Goal: Task Accomplishment & Management: Manage account settings

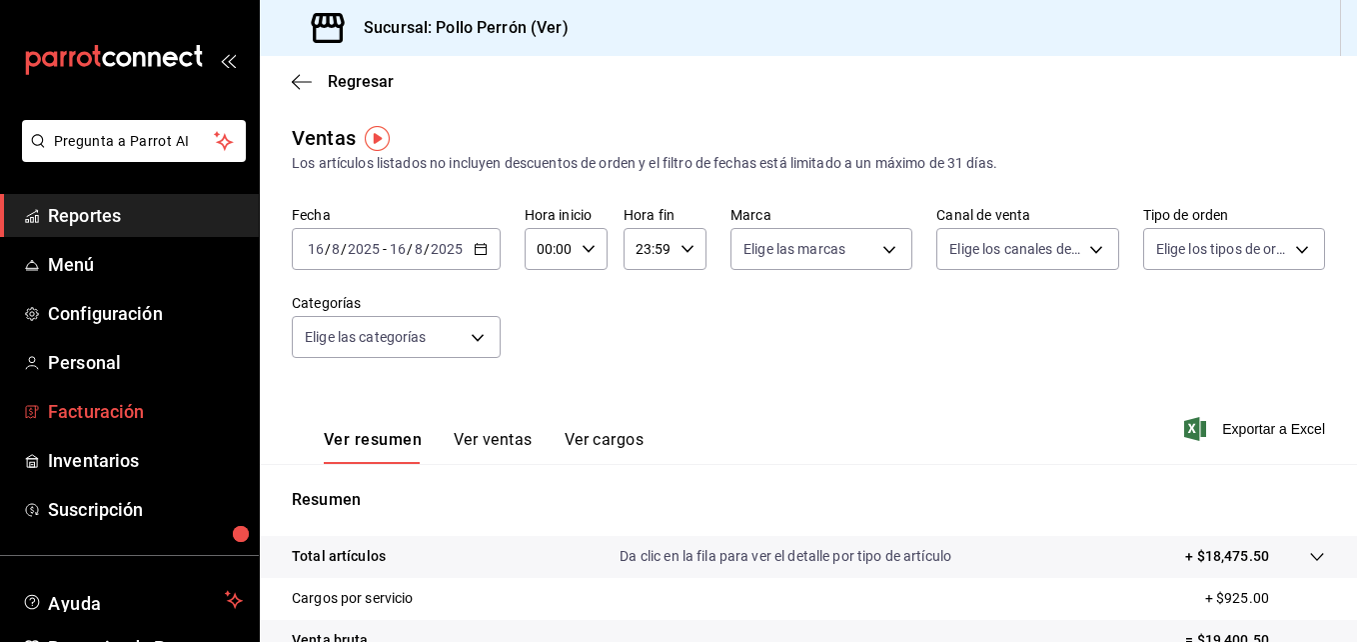
scroll to position [113, 0]
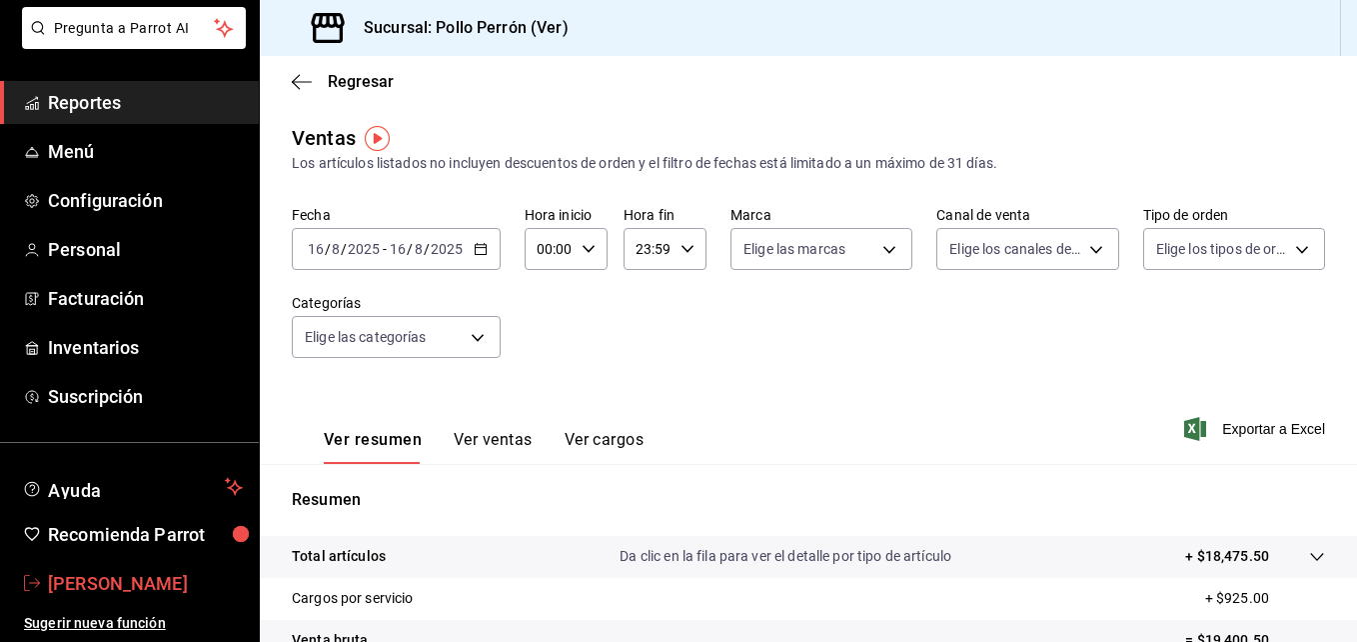
click at [142, 584] on span "[PERSON_NAME]" at bounding box center [145, 583] width 195 height 27
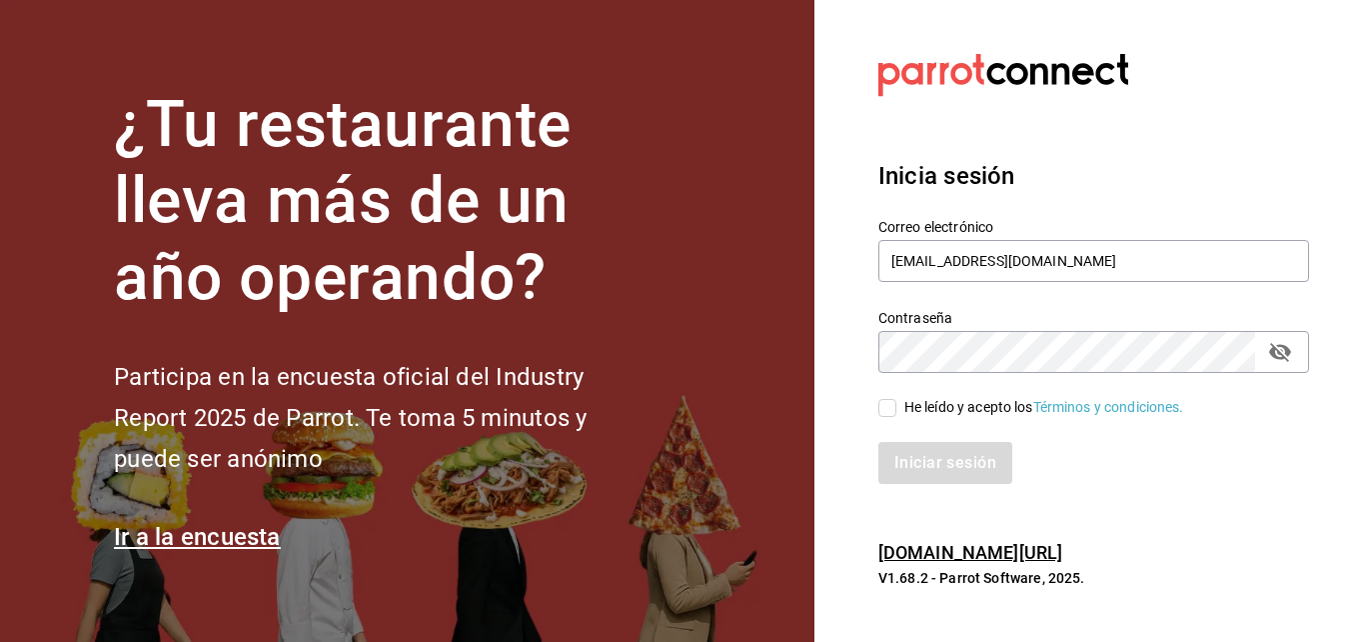
click at [922, 400] on div "He leído y acepto los Términos y condiciones." at bounding box center [1044, 407] width 280 height 21
click at [896, 400] on input "He leído y acepto los Términos y condiciones." at bounding box center [887, 408] width 18 height 18
checkbox input "true"
click at [966, 464] on button "Iniciar sesión" at bounding box center [946, 463] width 136 height 42
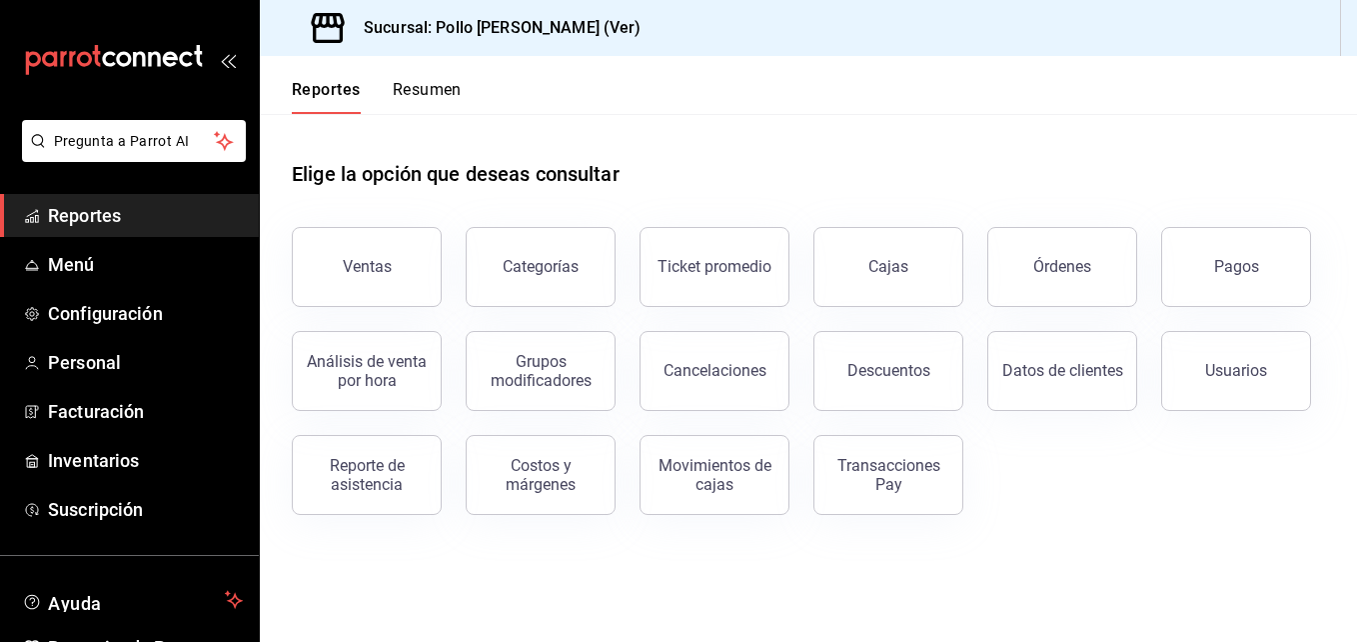
click at [397, 252] on button "Ventas" at bounding box center [367, 267] width 150 height 80
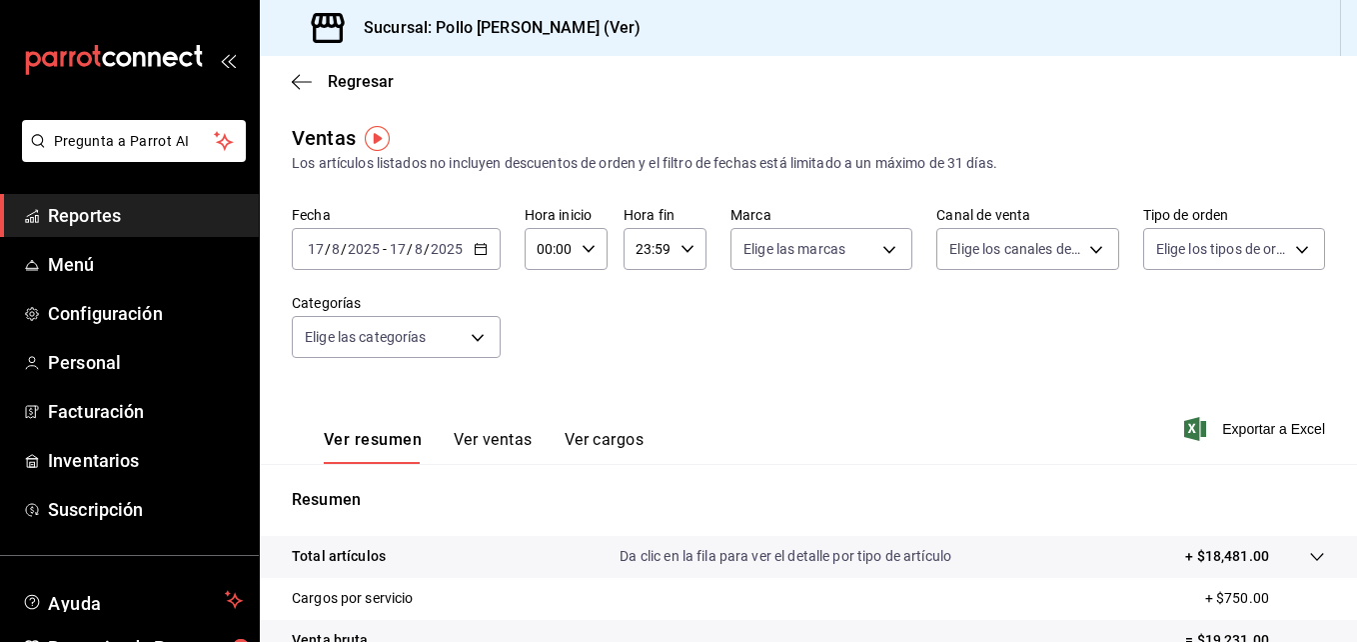
click at [623, 443] on button "Ver cargos" at bounding box center [605, 447] width 80 height 34
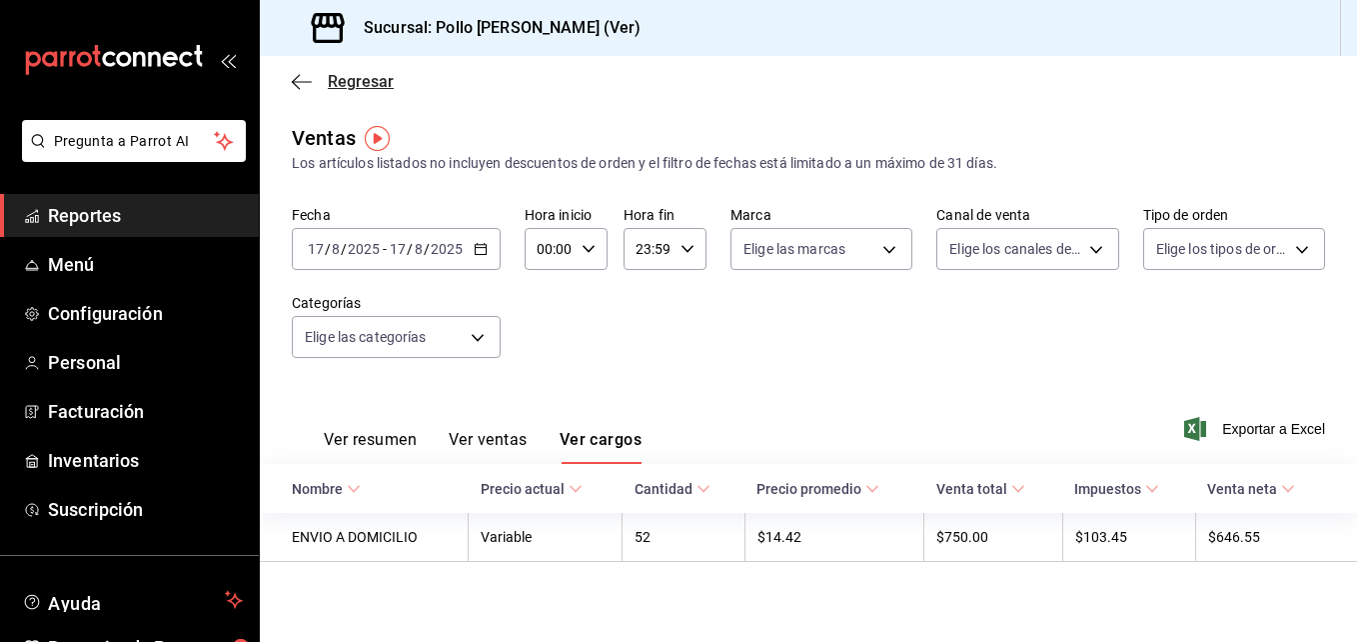
click at [302, 84] on icon "button" at bounding box center [302, 82] width 20 height 18
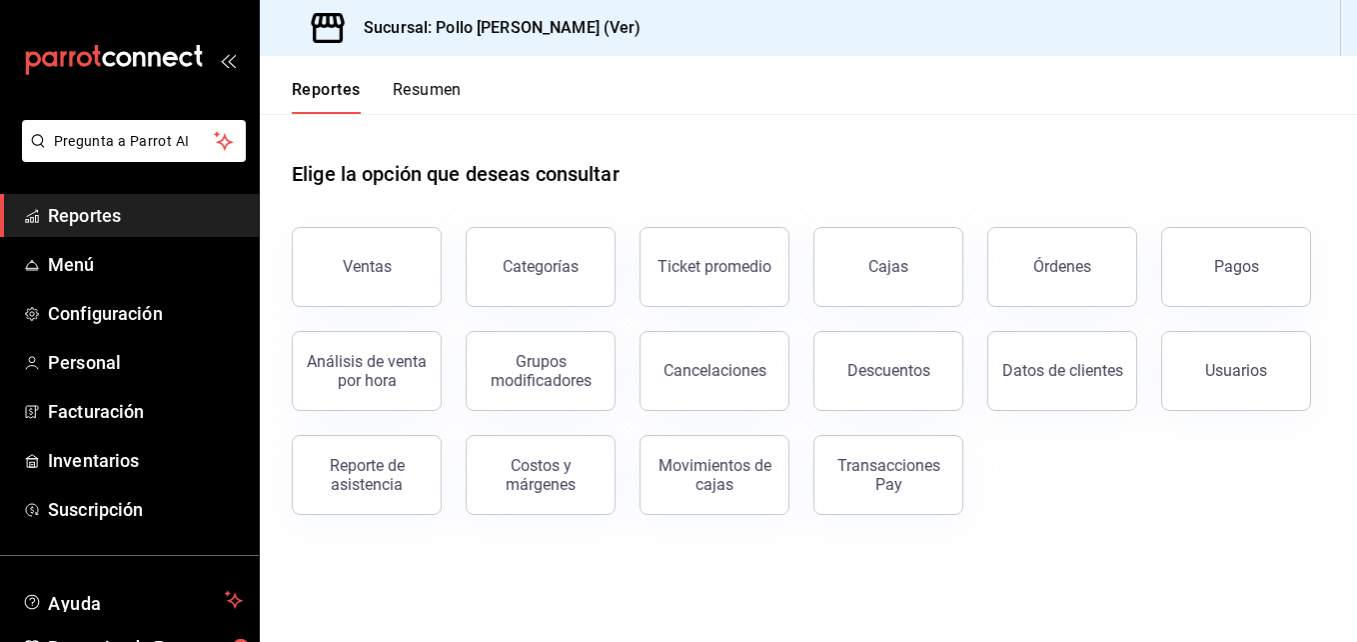
click at [142, 212] on span "Reportes" at bounding box center [145, 215] width 195 height 27
click at [857, 455] on button "Transacciones Pay" at bounding box center [888, 475] width 150 height 80
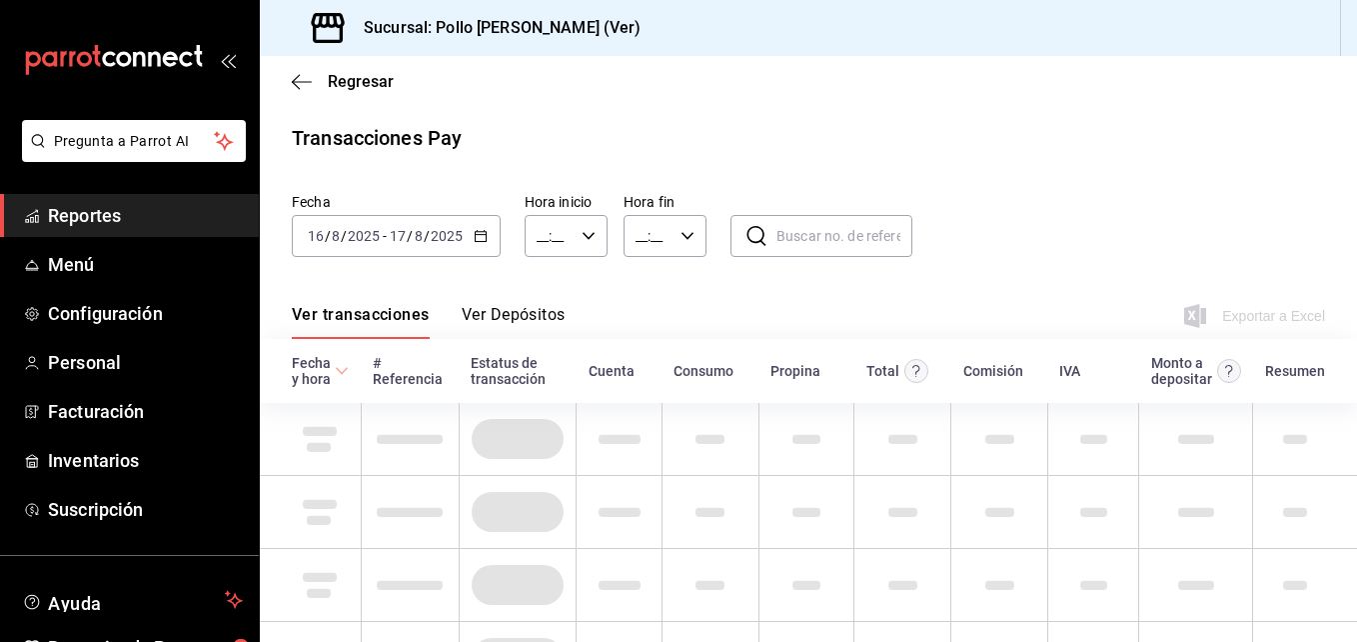
type input "00:00"
type input "23:59"
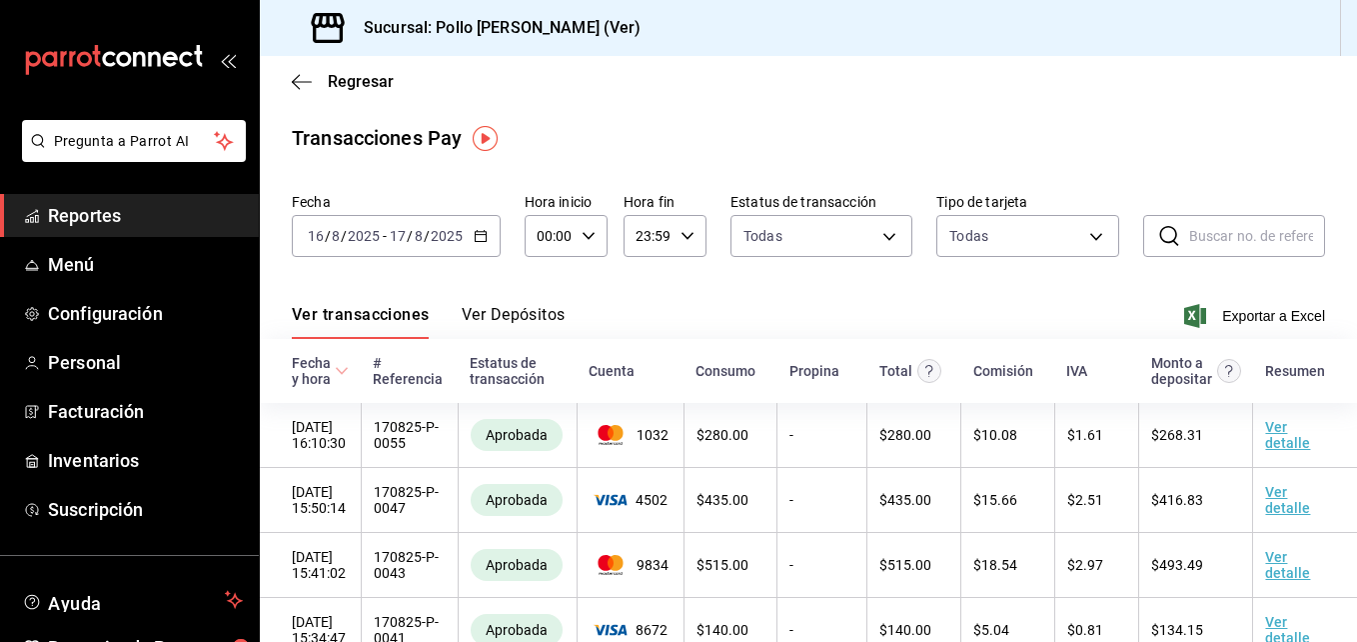
click at [515, 316] on button "Ver Depósitos" at bounding box center [514, 322] width 104 height 34
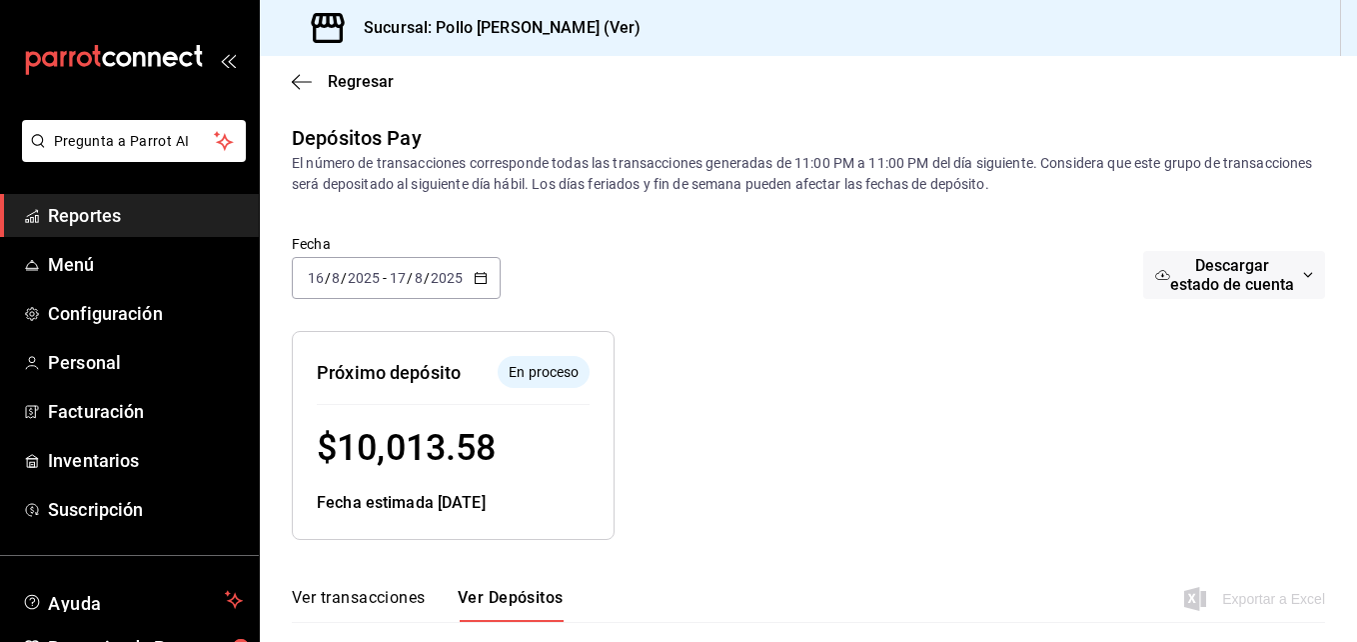
click at [229, 72] on div "mailbox folders" at bounding box center [129, 60] width 259 height 120
click at [220, 64] on icon "open_drawer_menu" at bounding box center [228, 60] width 16 height 16
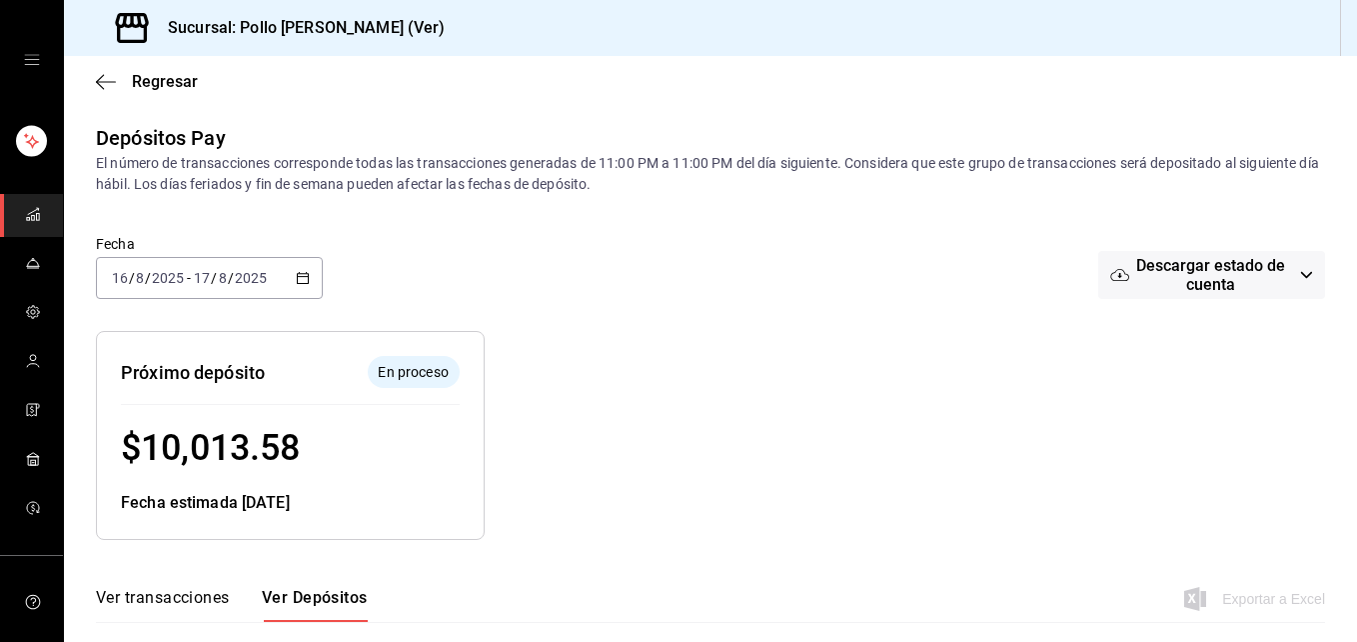
click at [25, 67] on icon "open drawer" at bounding box center [32, 60] width 16 height 16
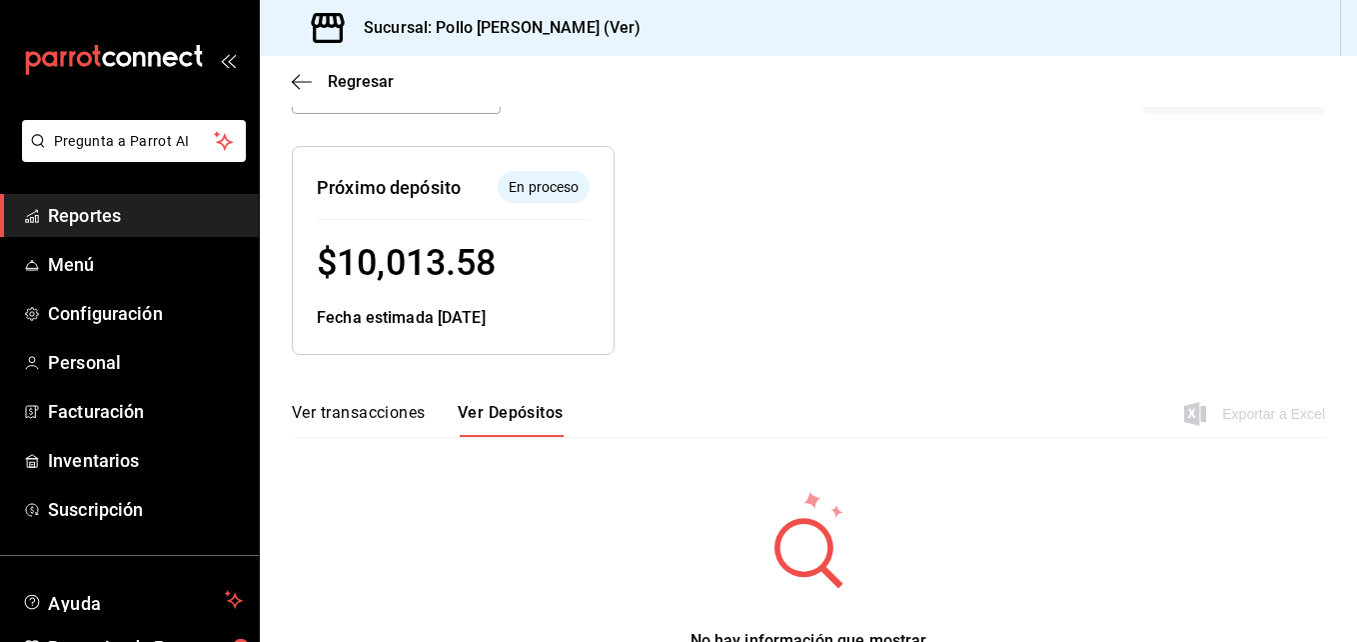
scroll to position [283, 0]
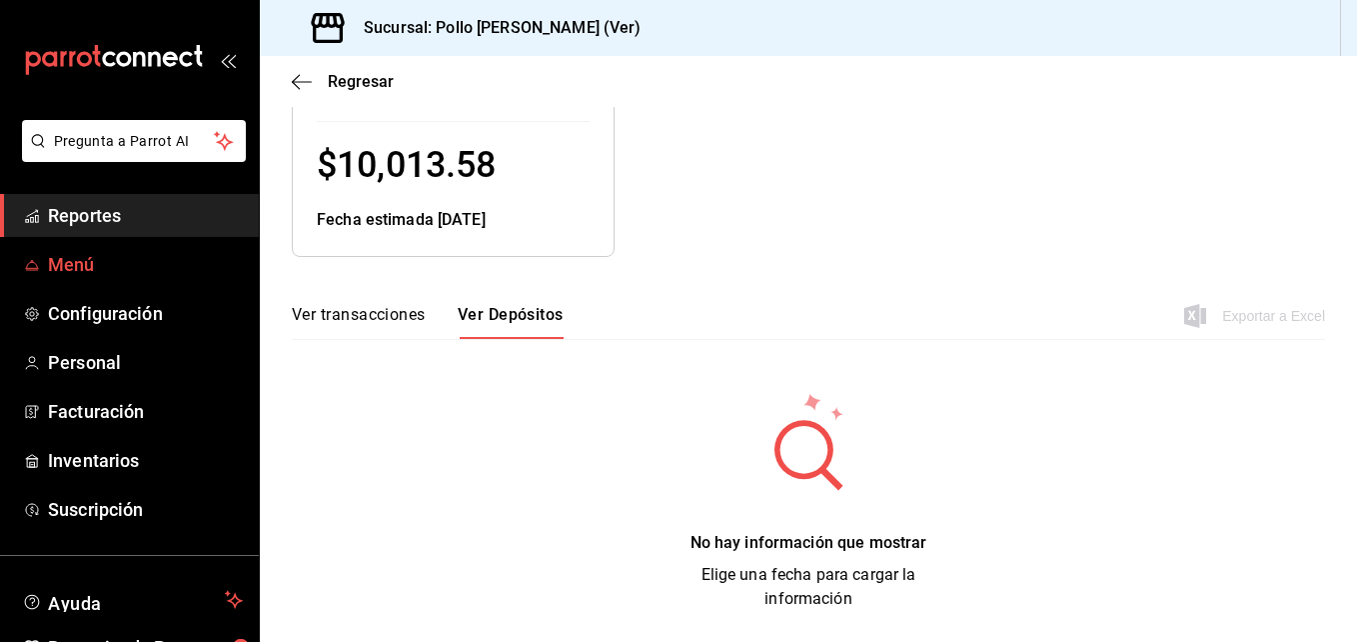
click at [79, 273] on span "Menú" at bounding box center [145, 264] width 195 height 27
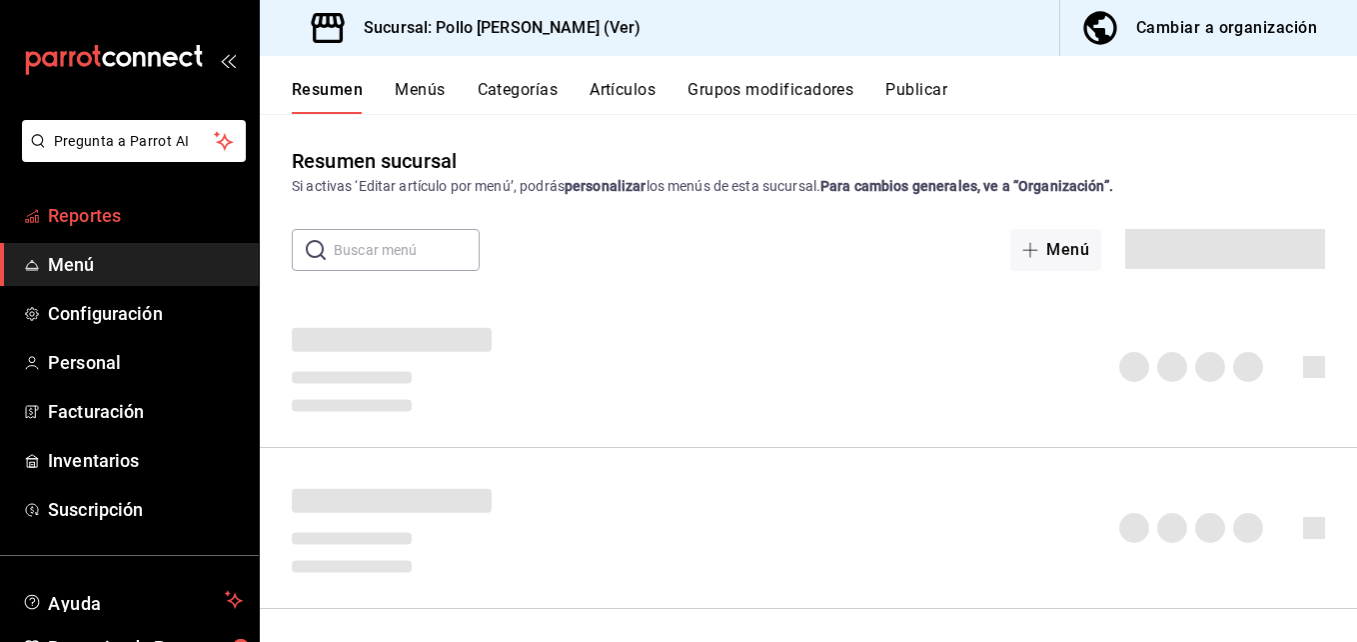
click at [91, 218] on span "Reportes" at bounding box center [145, 215] width 195 height 27
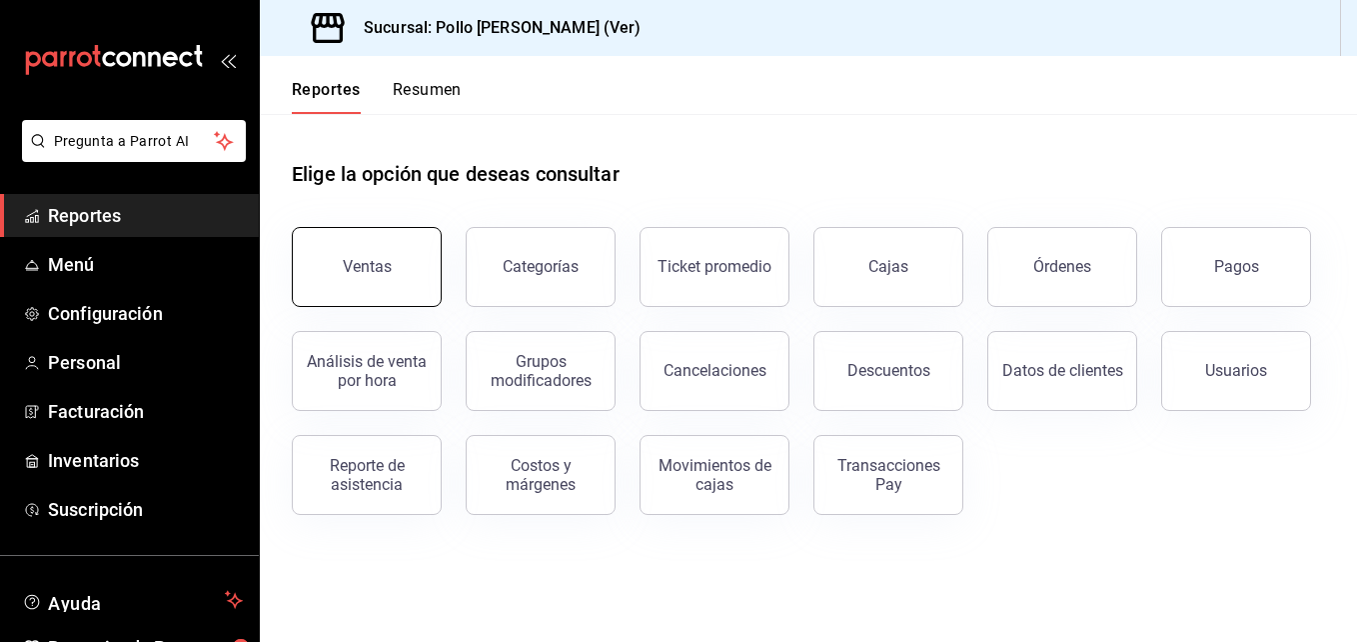
click at [388, 264] on div "Ventas" at bounding box center [367, 266] width 49 height 19
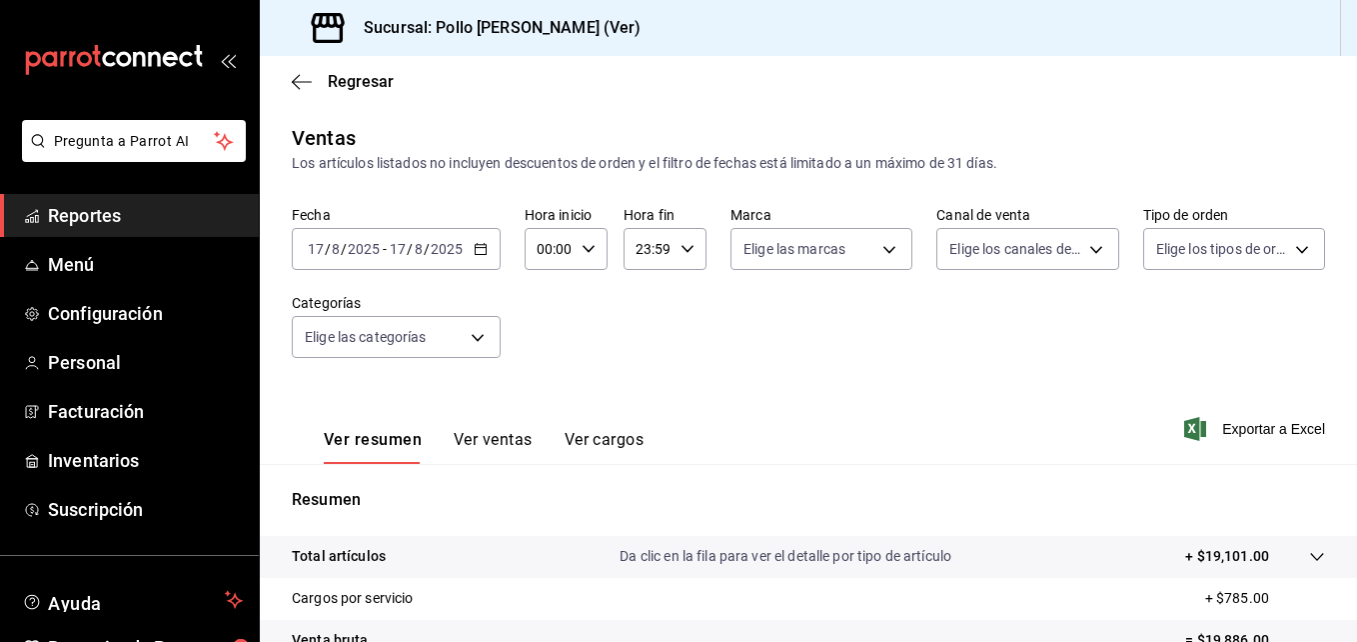
scroll to position [316, 0]
